Goal: Information Seeking & Learning: Learn about a topic

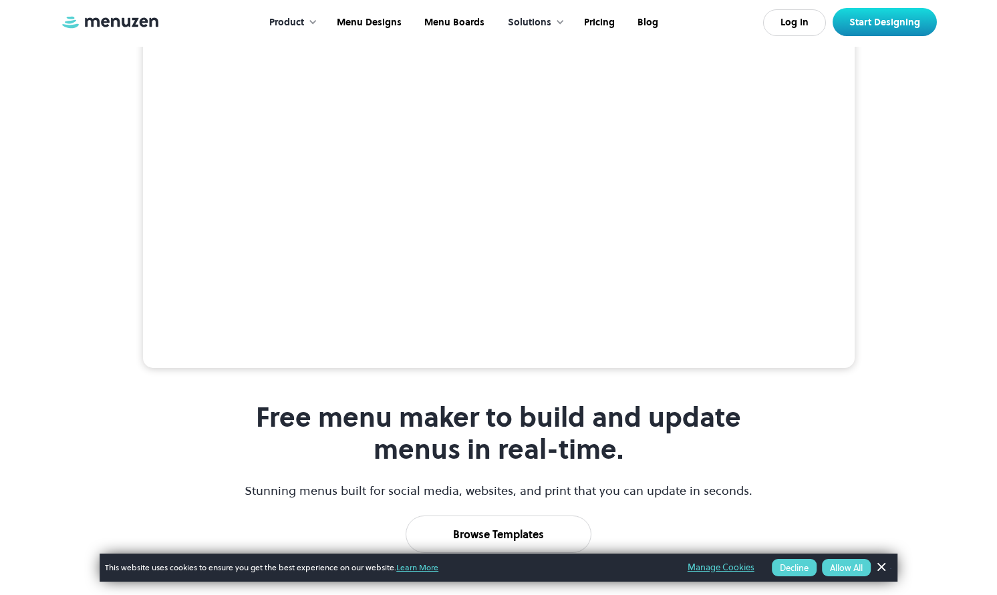
scroll to position [311, 0]
click at [608, 20] on link "Pricing" at bounding box center [597, 22] width 53 height 41
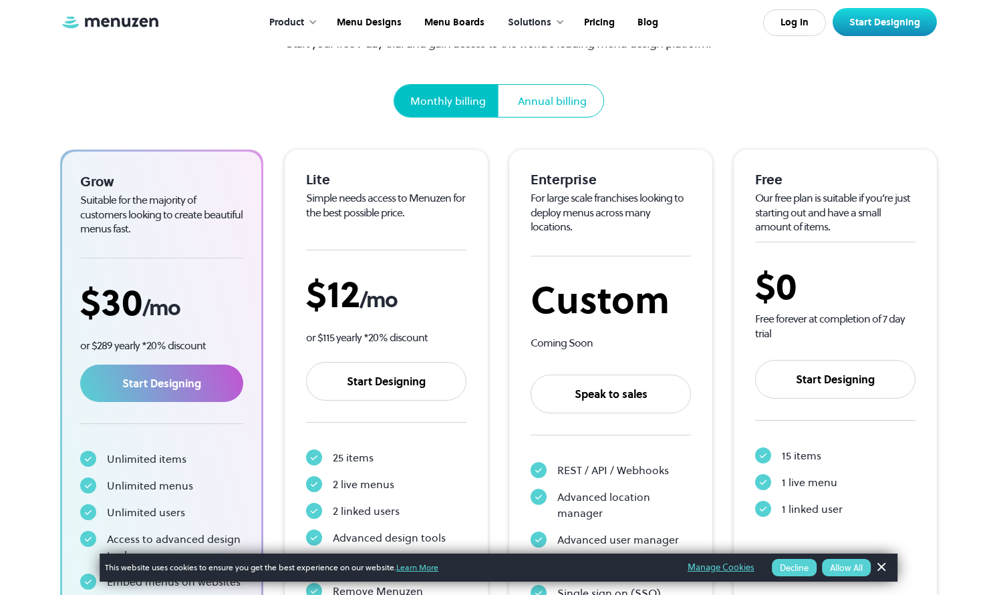
scroll to position [150, 0]
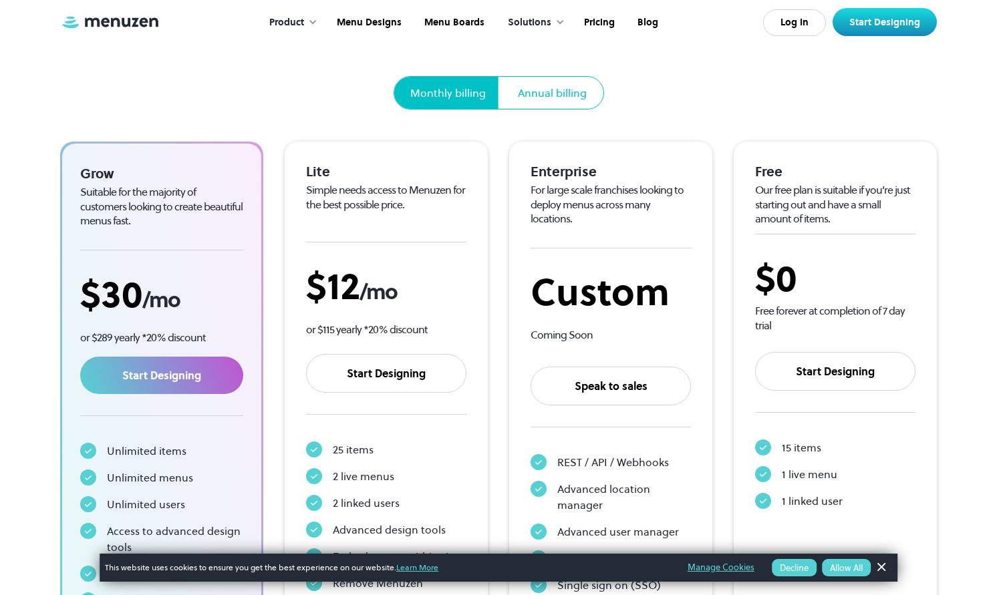
click at [544, 93] on div "Annual billing" at bounding box center [552, 93] width 69 height 16
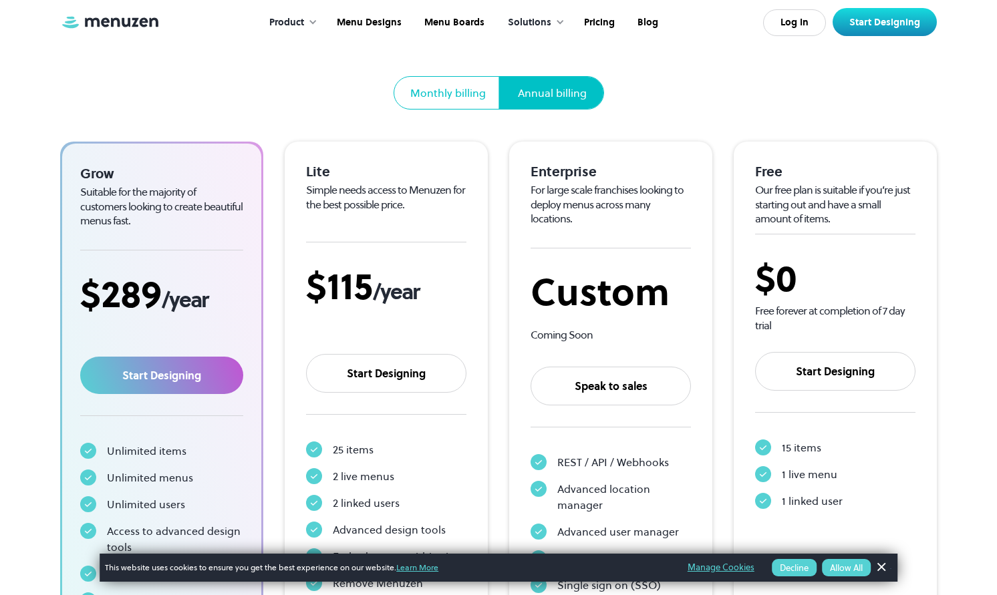
click at [442, 83] on div "Monthly billing" at bounding box center [448, 93] width 108 height 32
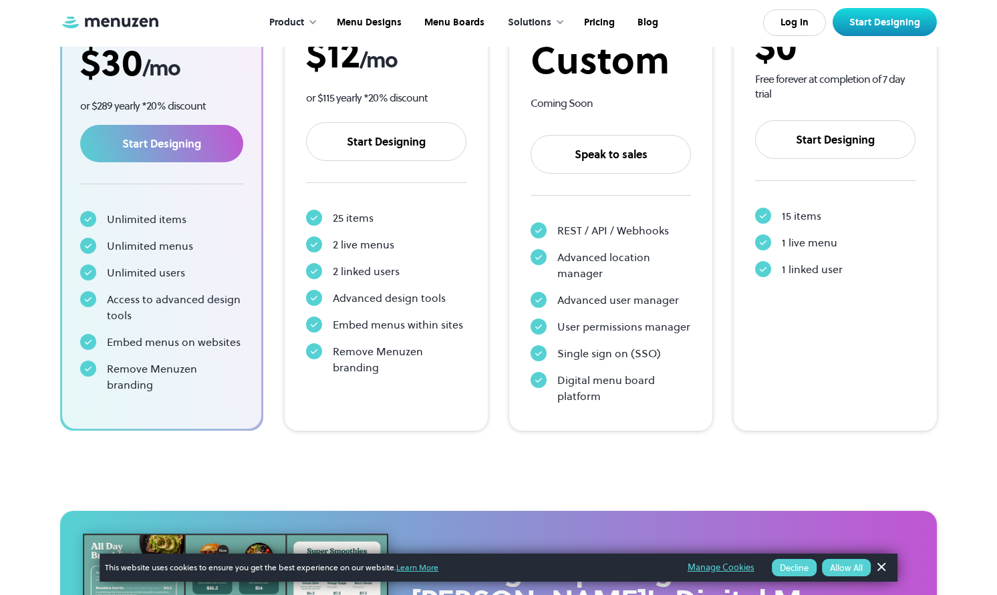
scroll to position [0, 0]
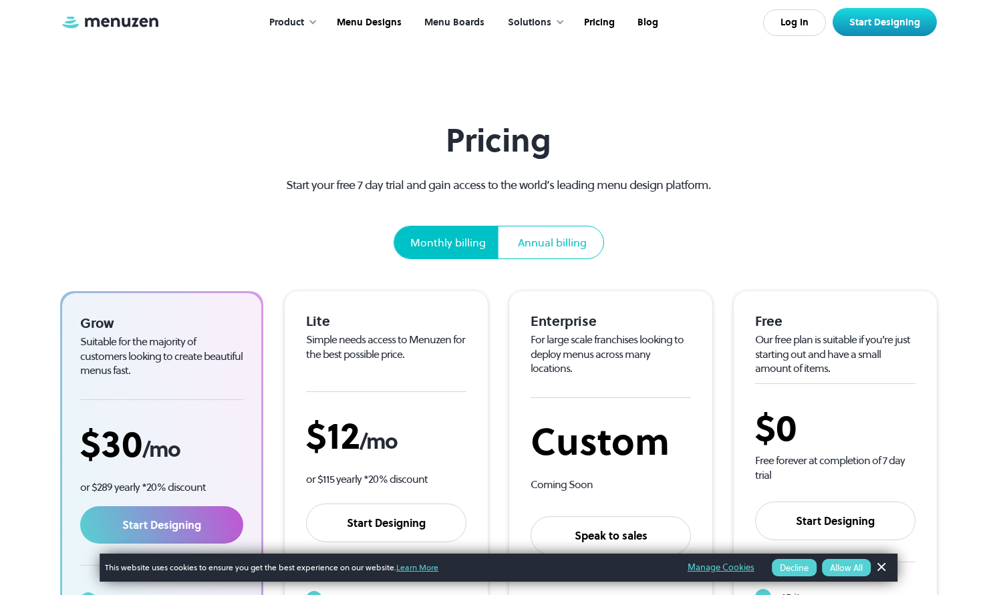
click at [469, 23] on link "Menu Boards" at bounding box center [453, 22] width 83 height 41
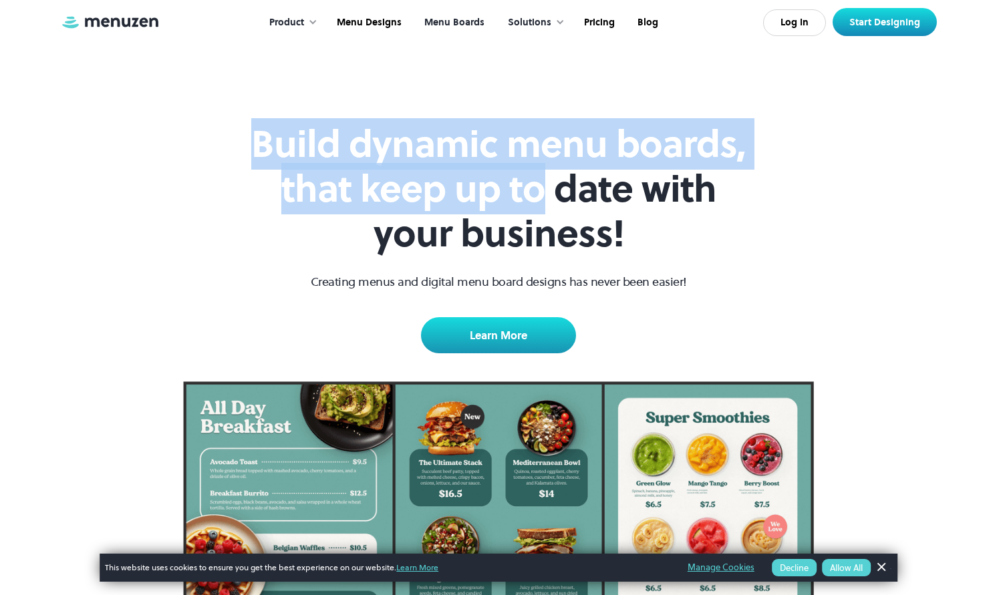
drag, startPoint x: 328, startPoint y: 114, endPoint x: 548, endPoint y: 178, distance: 229.0
click at [548, 178] on div "Build dynamic menu boards, that keep up to date with your business! Creating me…" at bounding box center [498, 378] width 997 height 756
click at [548, 178] on h1 "Build dynamic menu boards, that keep up to date with your business!" at bounding box center [498, 189] width 513 height 135
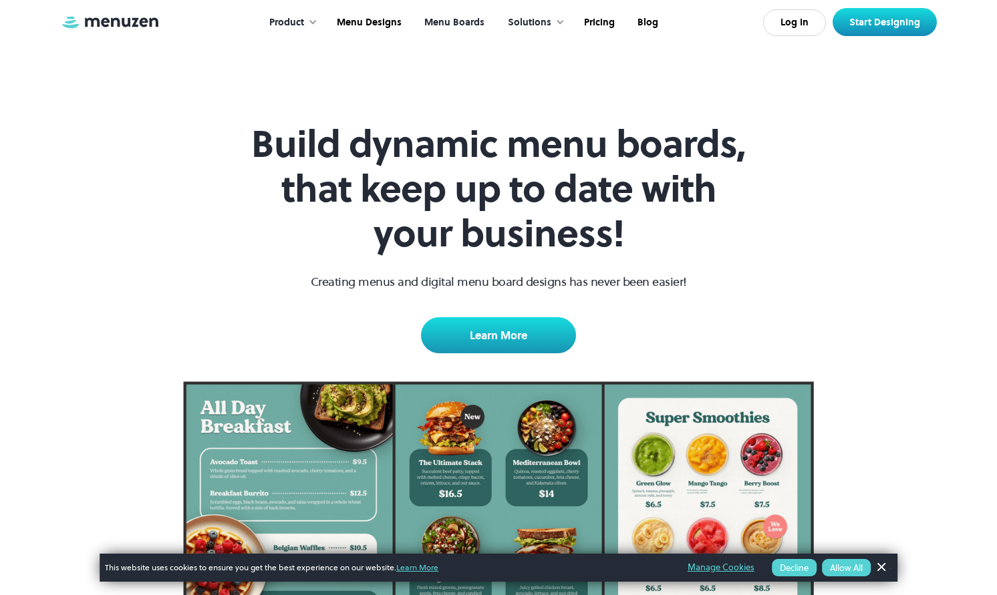
click at [136, 21] on img at bounding box center [110, 22] width 100 height 15
